Goal: Navigation & Orientation: Find specific page/section

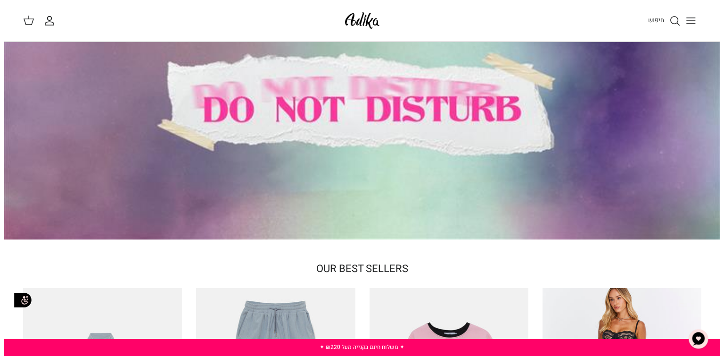
scroll to position [68, 0]
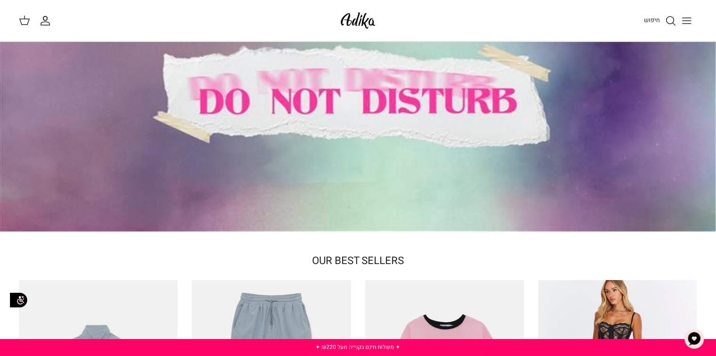
click at [685, 19] on icon "Toggle menu" at bounding box center [687, 20] width 11 height 11
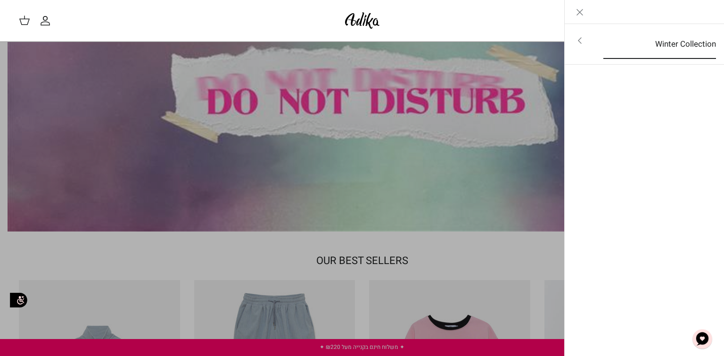
click at [680, 41] on link "Winter Collection" at bounding box center [660, 44] width 130 height 29
click at [680, 41] on link "לכל הפריטים" at bounding box center [645, 42] width 150 height 24
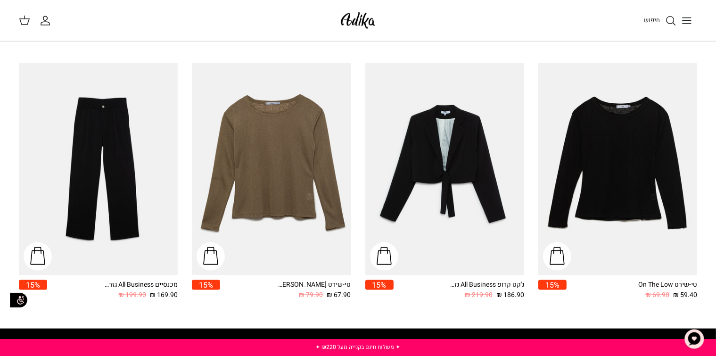
scroll to position [943, 0]
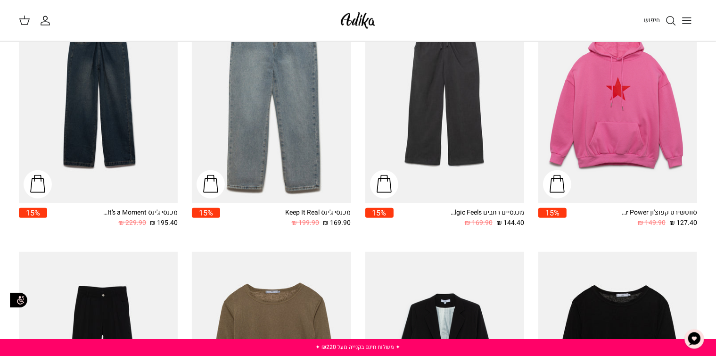
click at [693, 22] on button "Toggle menu" at bounding box center [687, 20] width 21 height 21
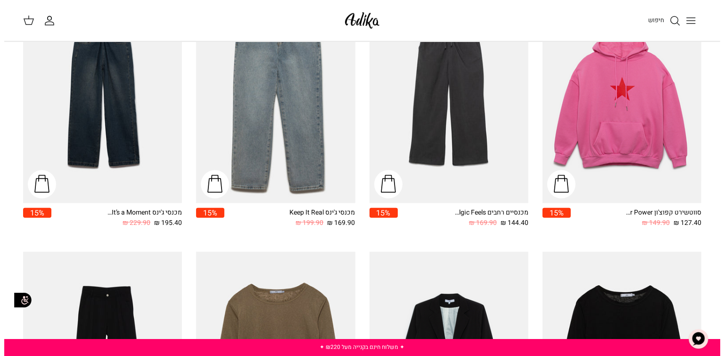
scroll to position [951, 0]
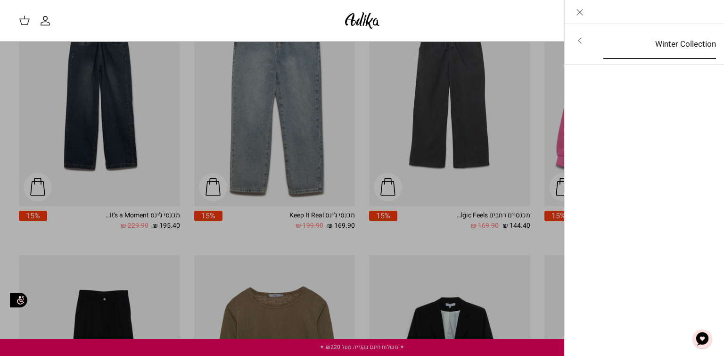
click at [688, 44] on link "Winter Collection" at bounding box center [660, 44] width 130 height 29
